Goal: Find specific page/section: Find specific page/section

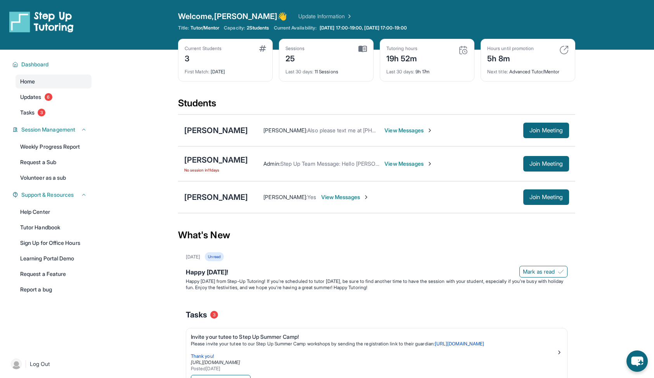
click at [128, 59] on main "Current Students 3 First Match : [DATE] Sessions 25 Last 30 days : 11 Sessions …" at bounding box center [376, 294] width 554 height 489
click at [51, 27] on img at bounding box center [41, 22] width 64 height 22
